Goal: Book appointment/travel/reservation

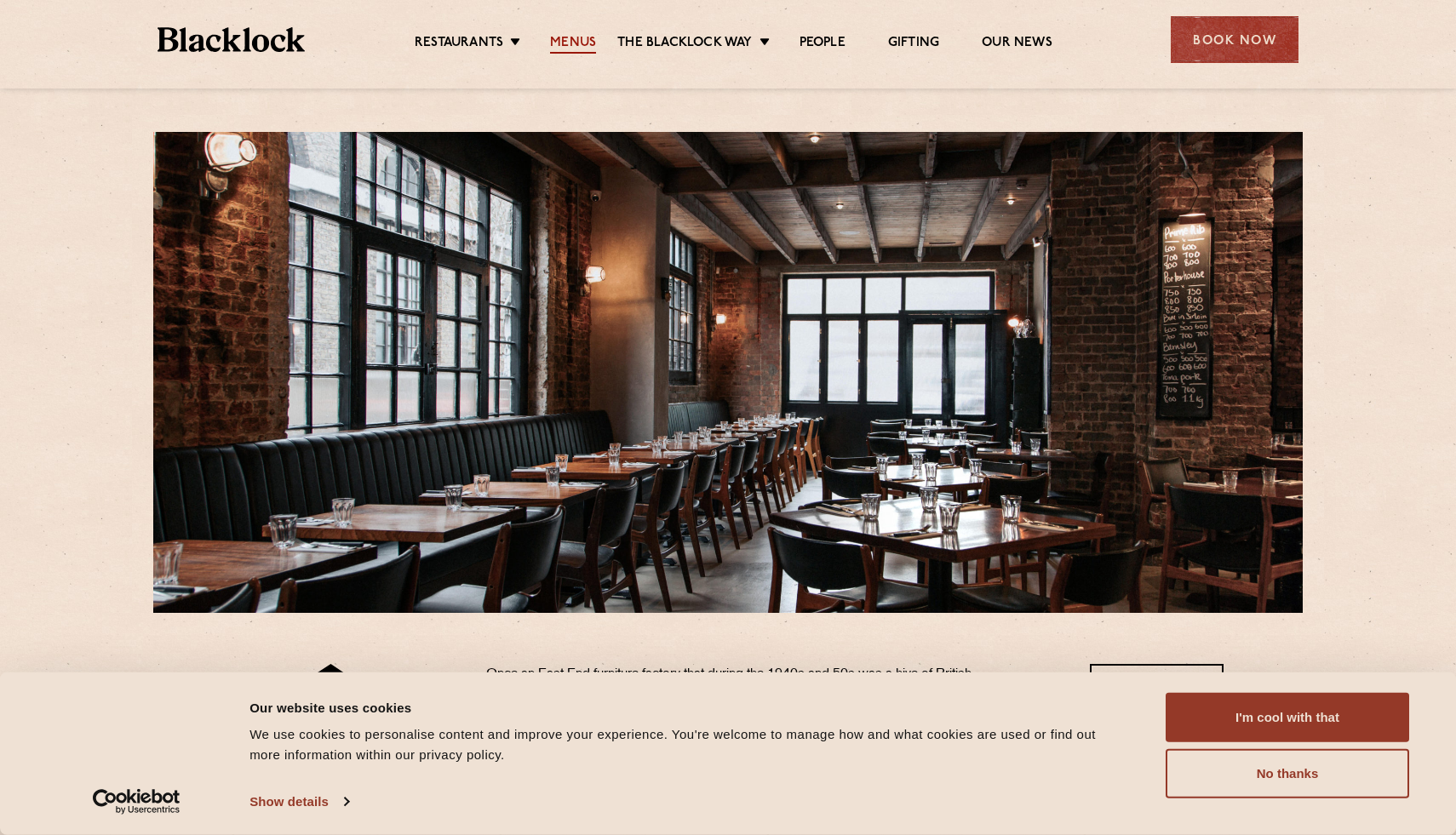
click at [577, 37] on link "Menus" at bounding box center [573, 44] width 46 height 19
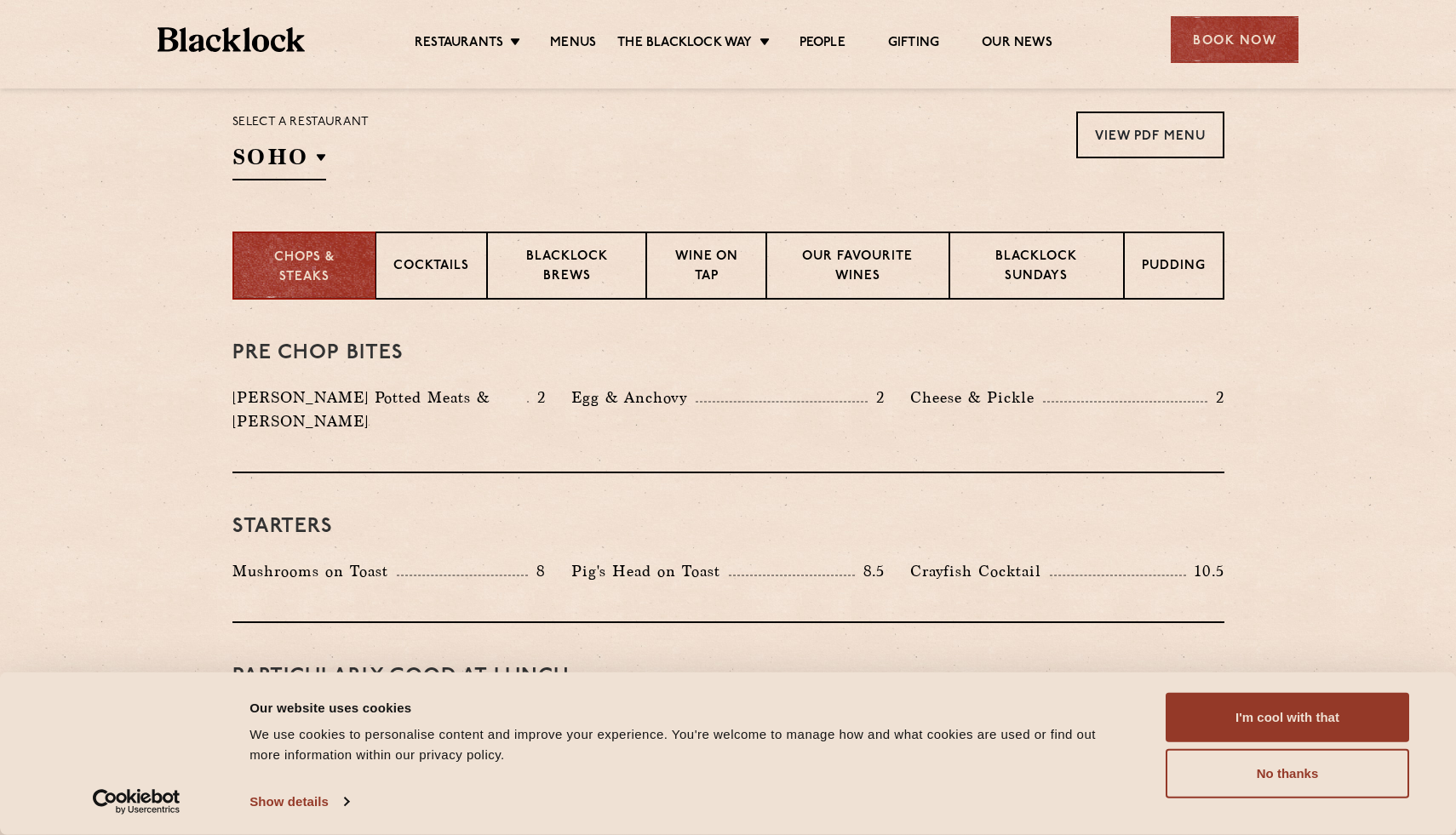
scroll to position [579, 0]
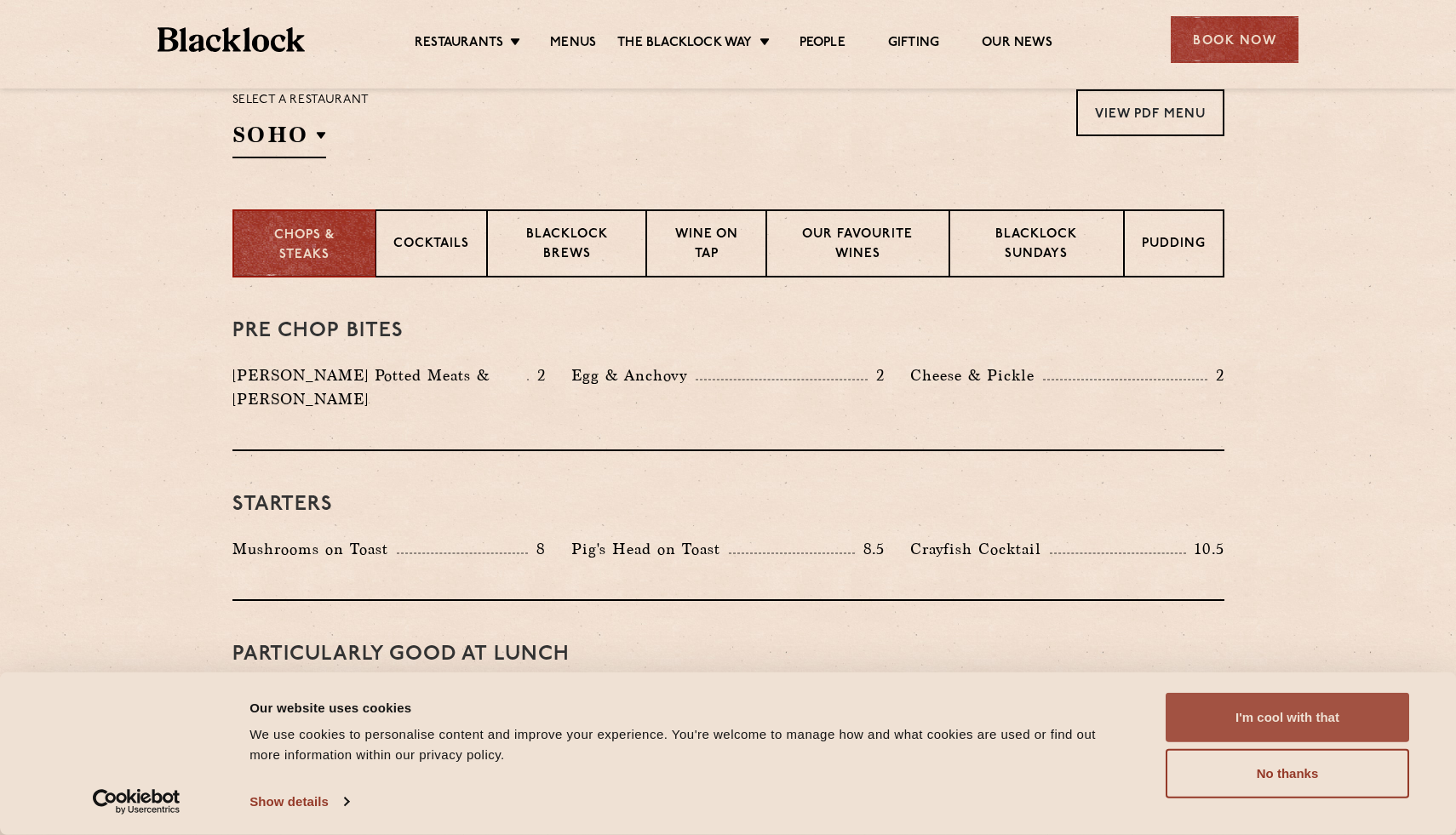
click at [1204, 721] on button "I'm cool with that" at bounding box center [1287, 717] width 243 height 50
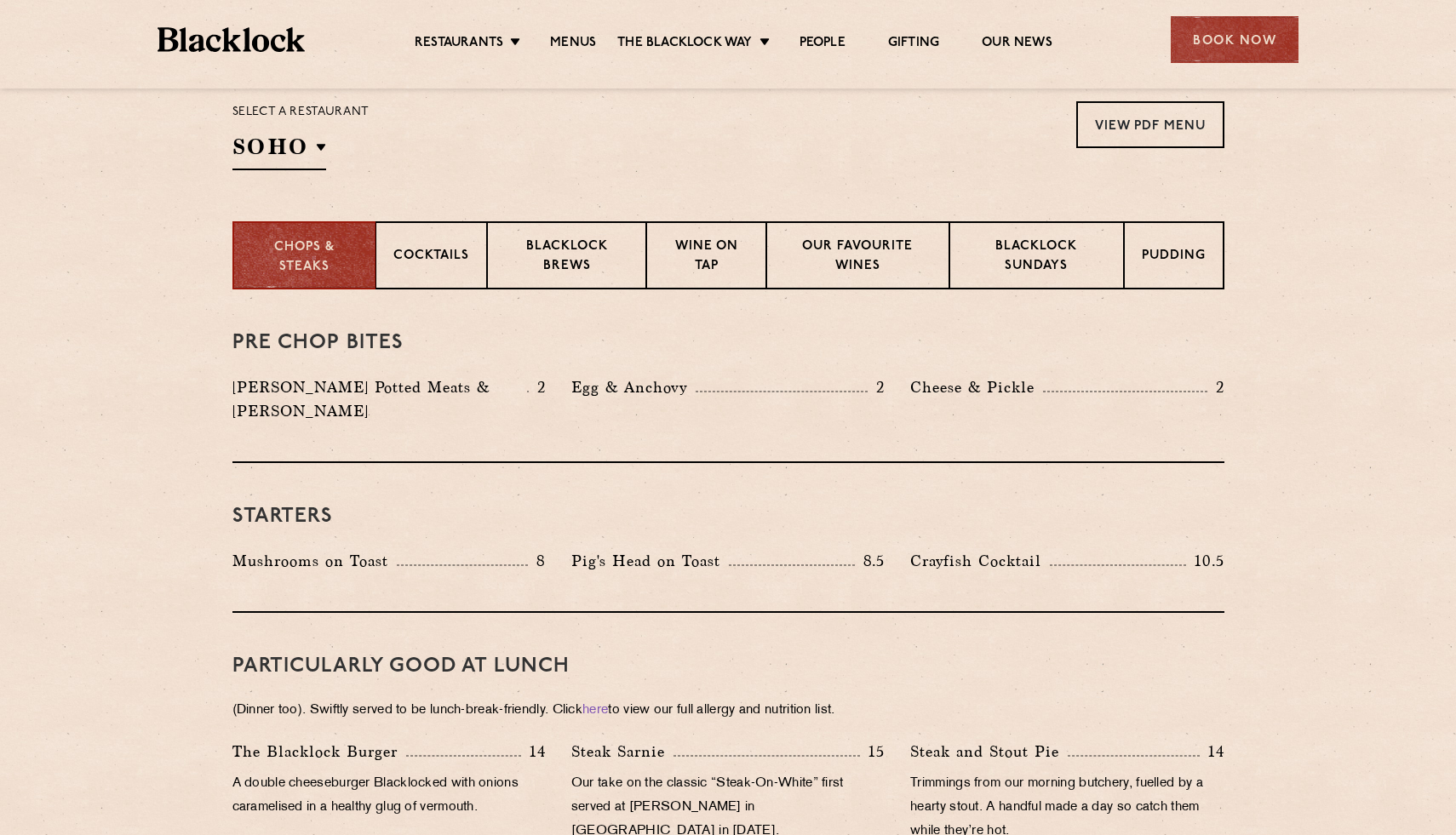
scroll to position [563, 0]
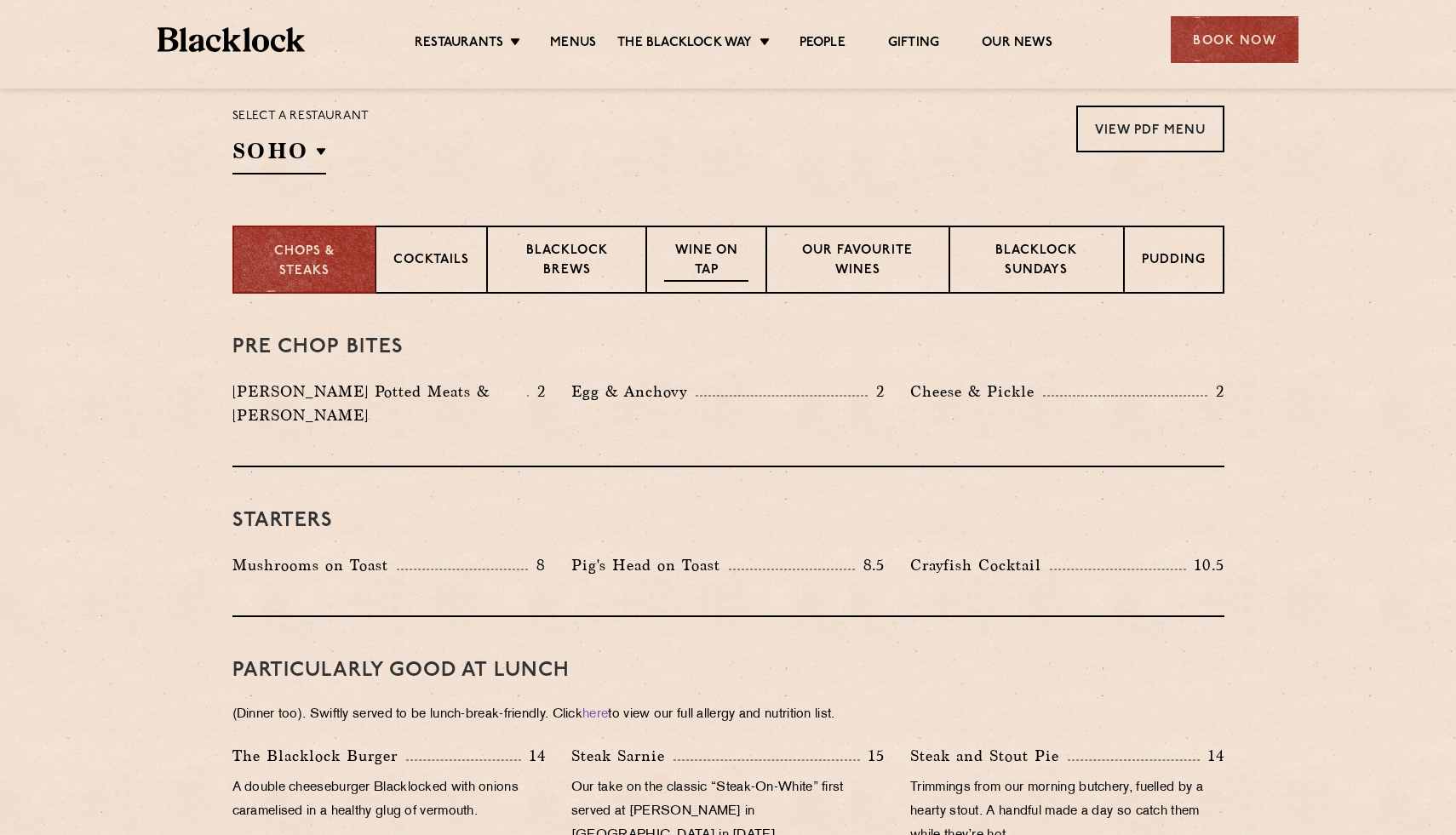
click at [718, 255] on p "Wine on Tap" at bounding box center [706, 262] width 83 height 40
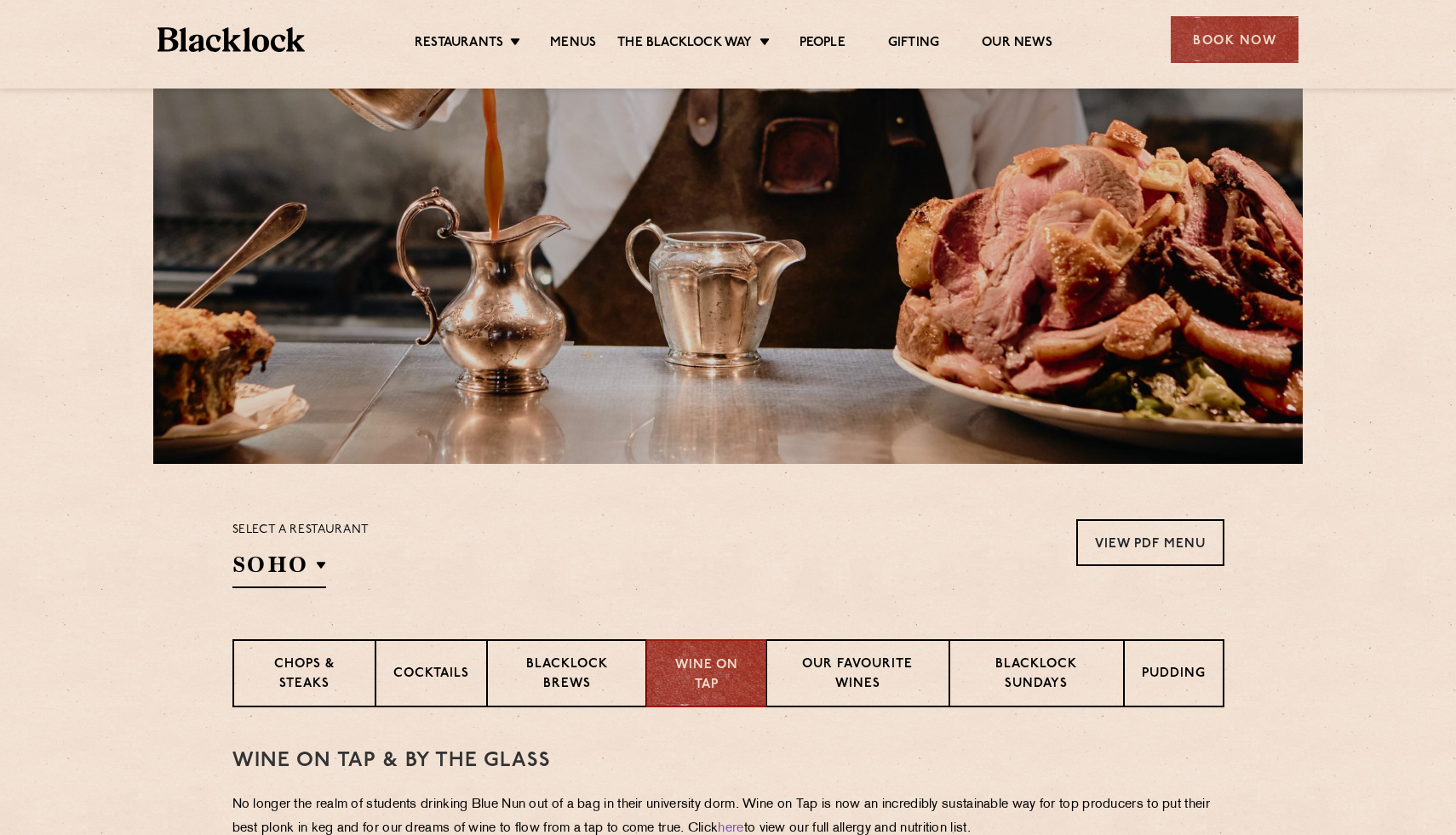
scroll to position [0, 0]
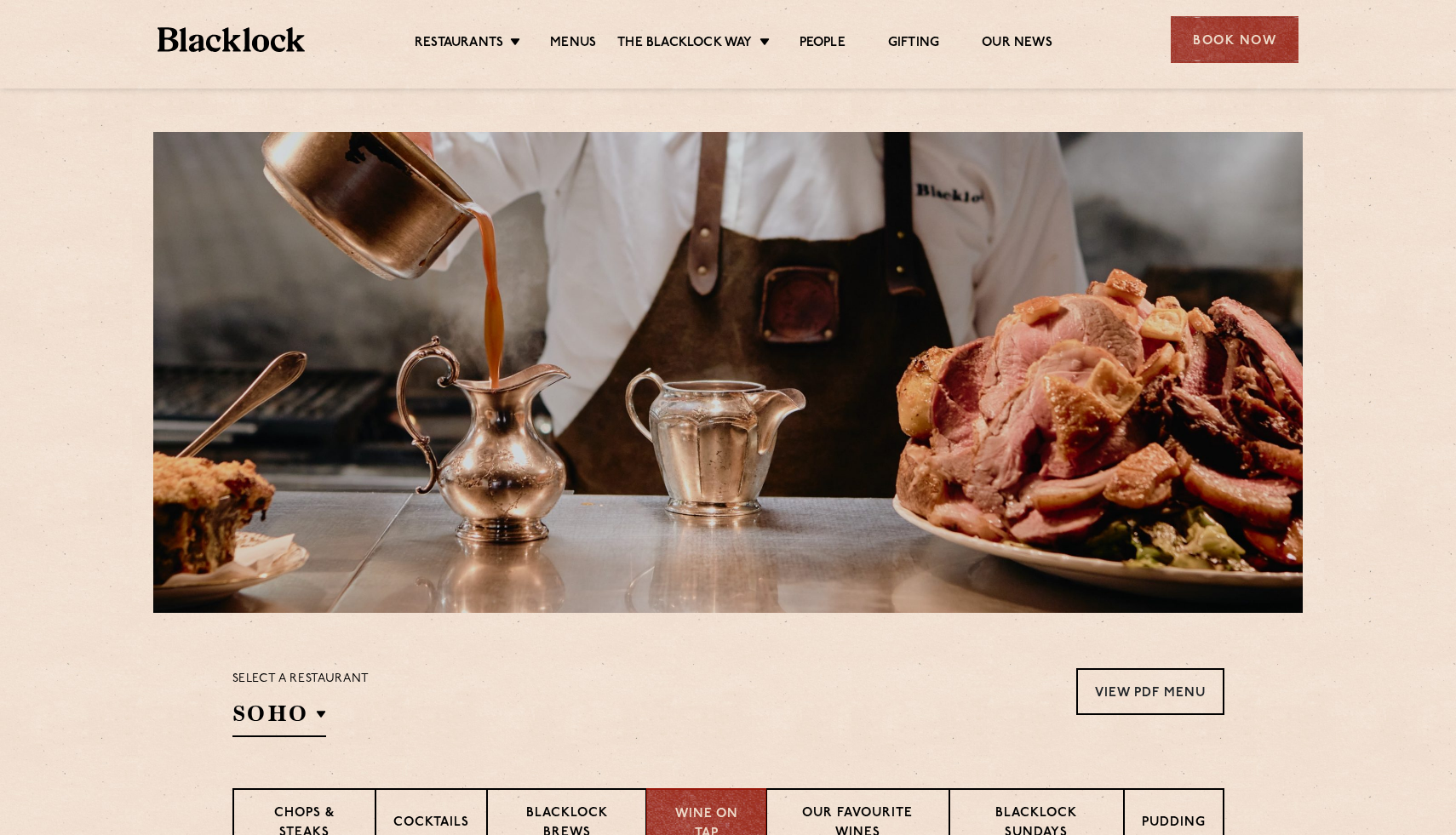
click at [271, 42] on img at bounding box center [231, 39] width 148 height 24
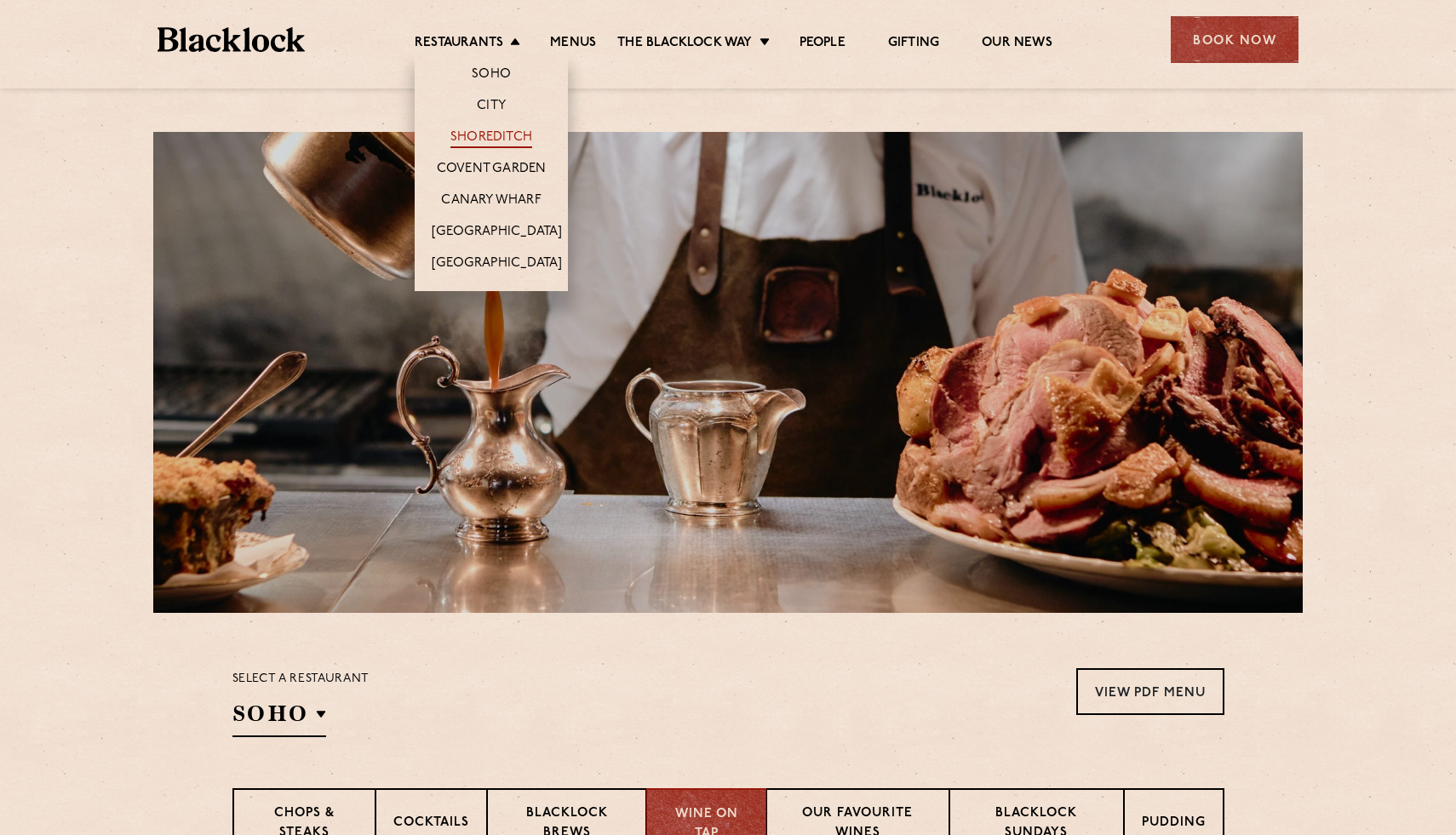
click at [479, 140] on link "Shoreditch" at bounding box center [492, 138] width 82 height 19
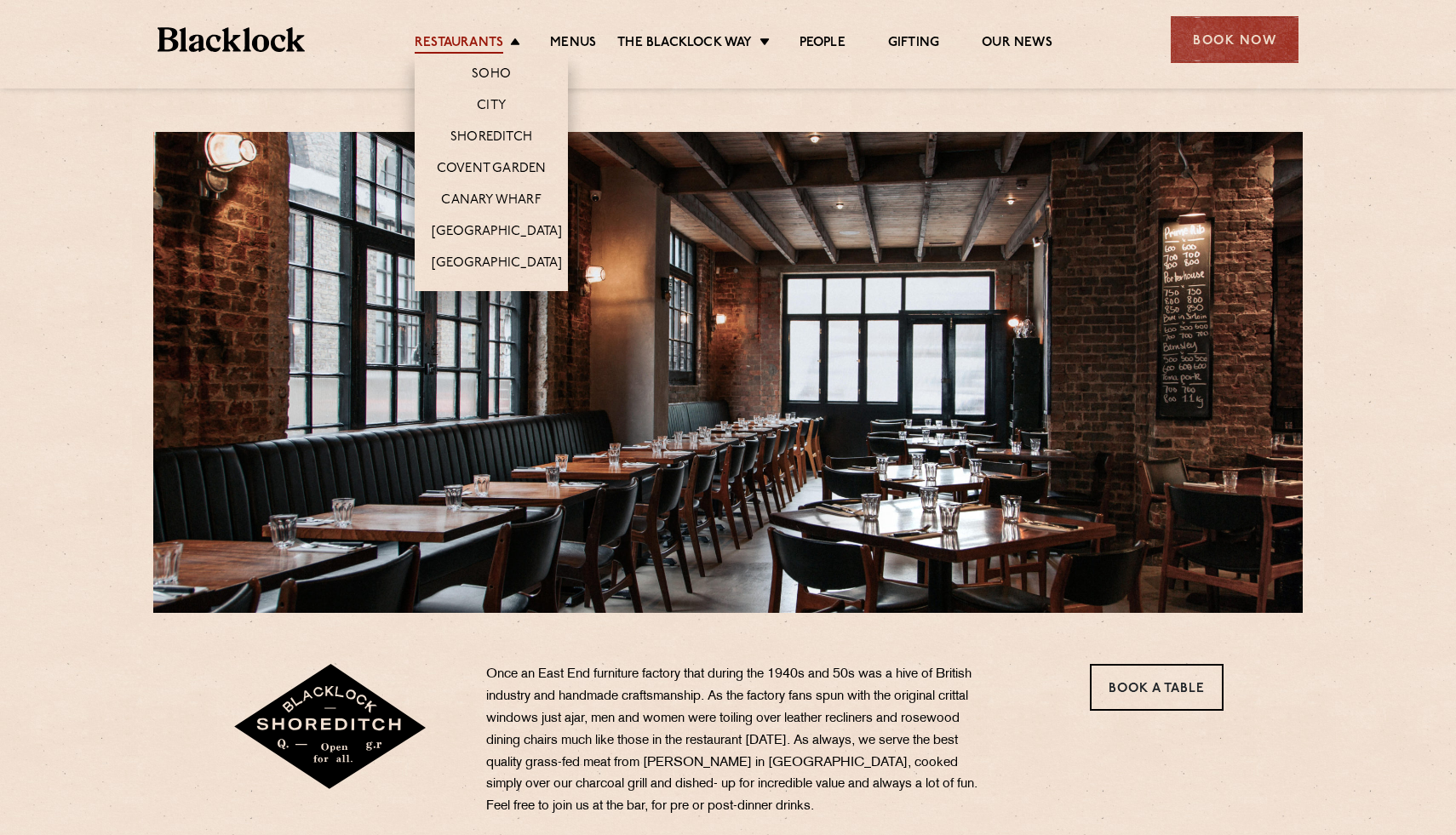
click at [478, 43] on link "Restaurants" at bounding box center [458, 44] width 89 height 19
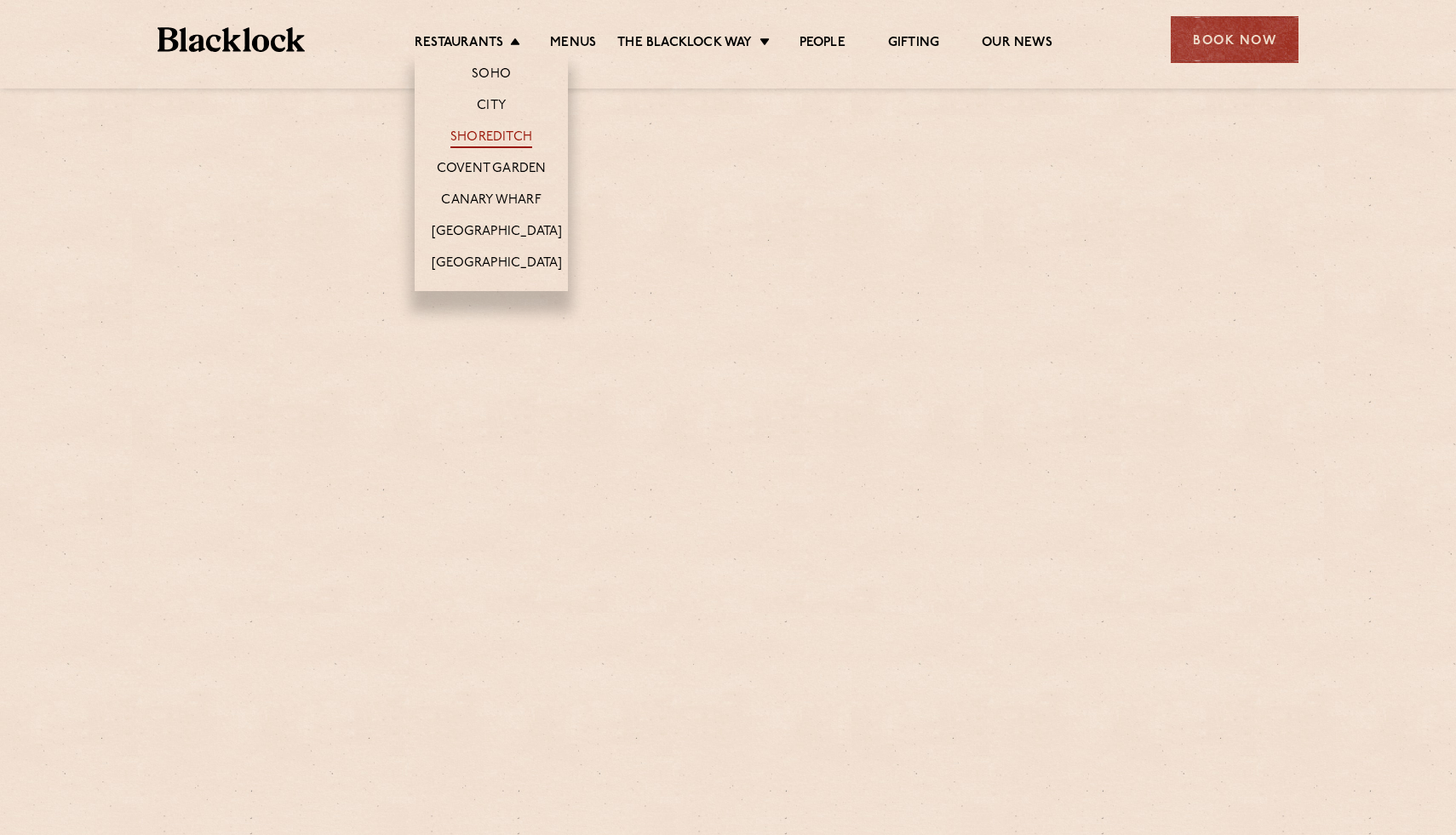
click at [498, 143] on link "Shoreditch" at bounding box center [492, 138] width 82 height 19
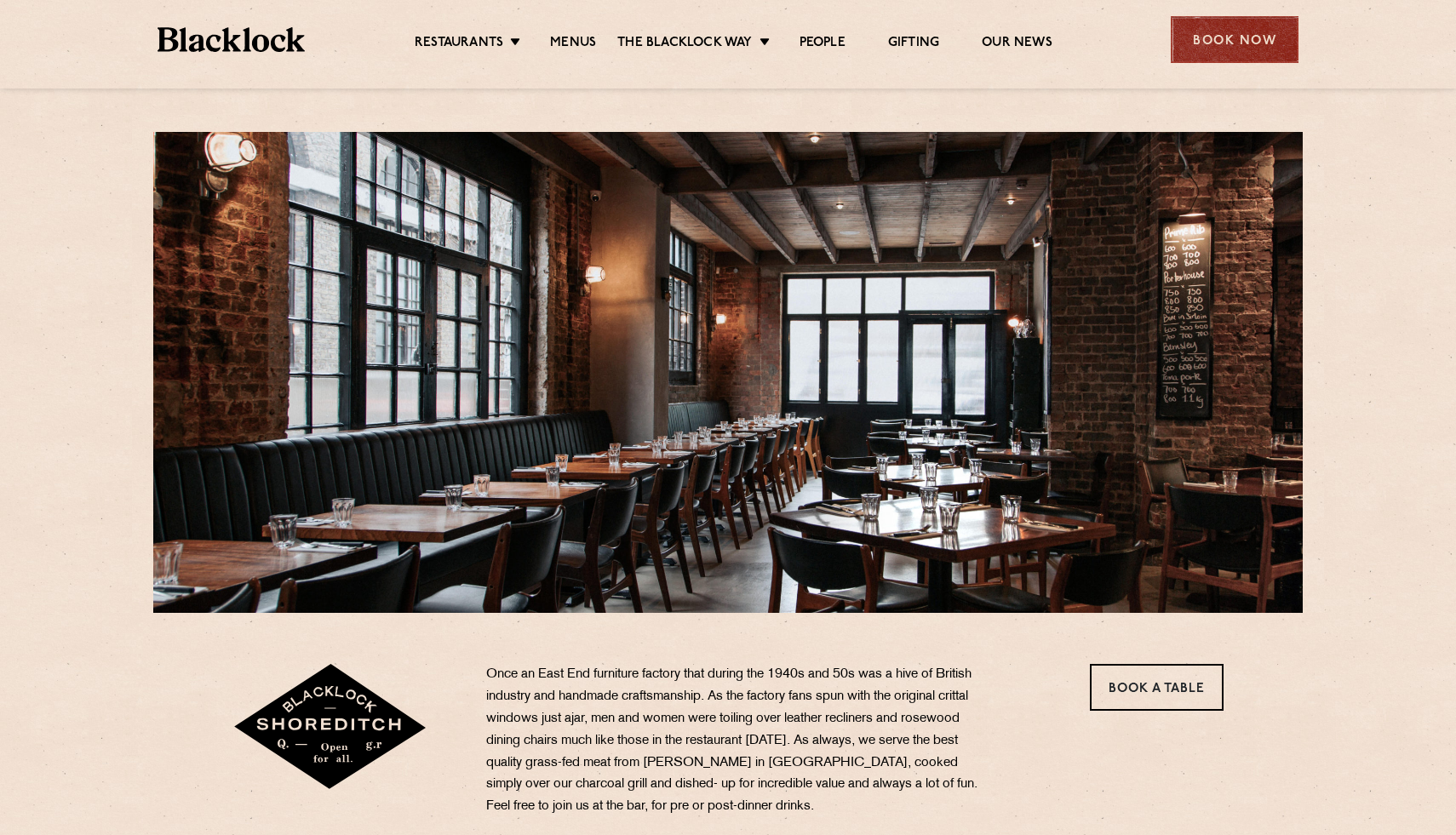
click at [1223, 22] on div "Book Now" at bounding box center [1234, 40] width 128 height 47
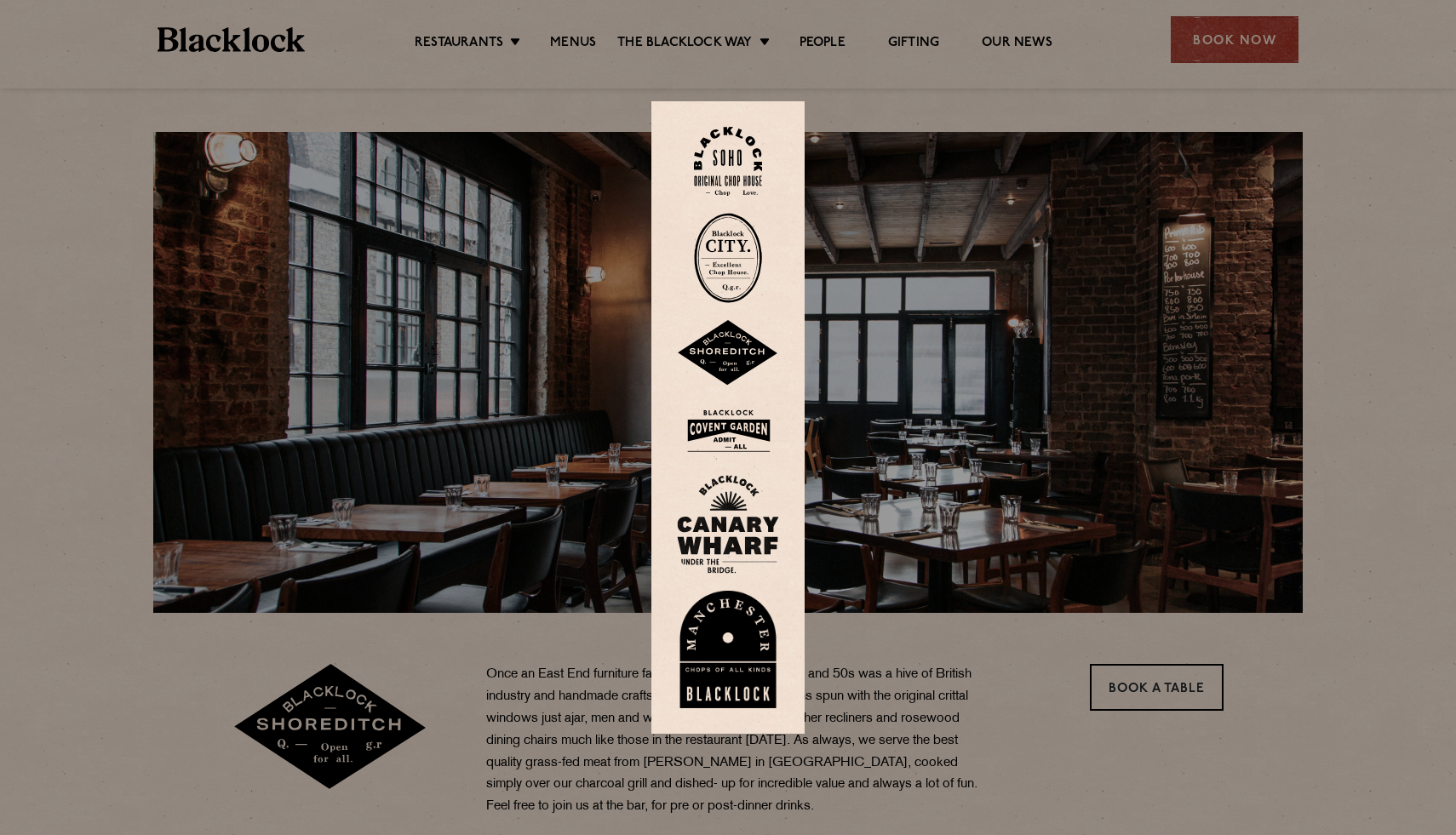
click at [709, 368] on img at bounding box center [728, 354] width 103 height 66
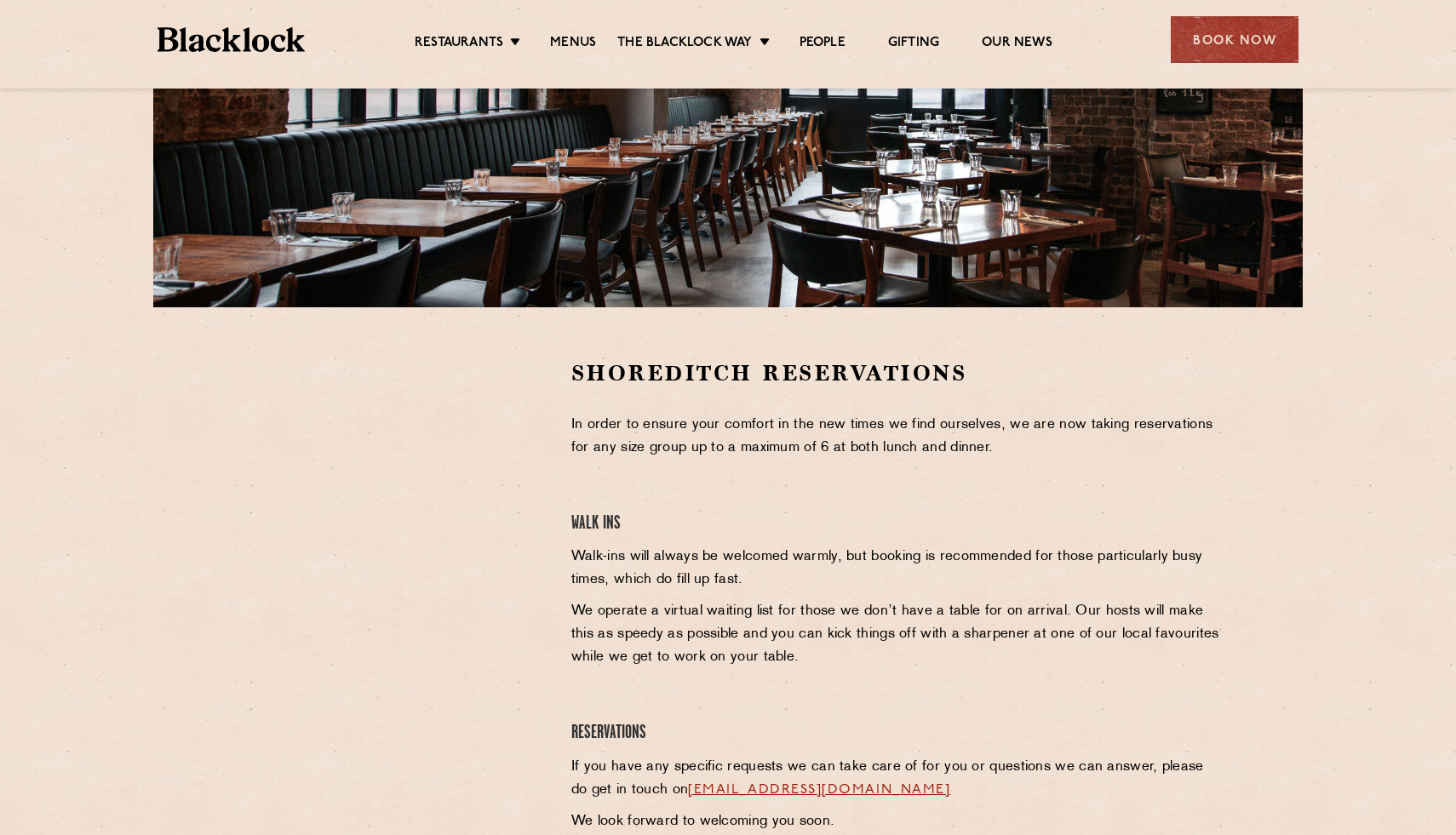
scroll to position [373, 0]
